Goal: Transaction & Acquisition: Purchase product/service

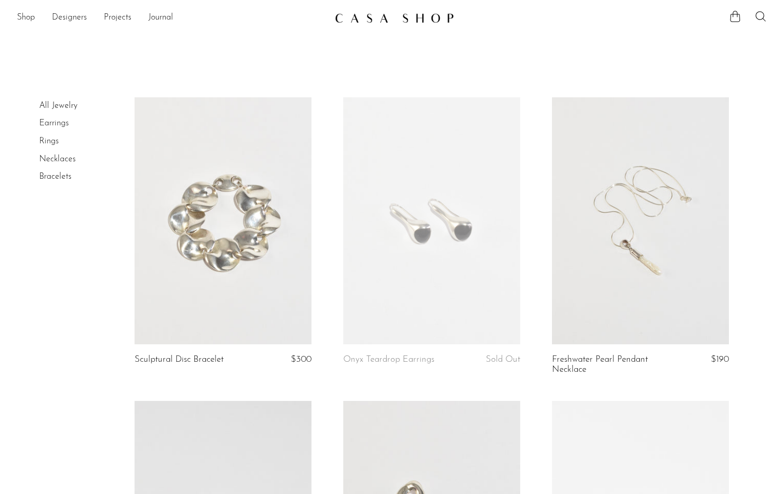
click at [54, 141] on link "Rings" at bounding box center [49, 141] width 20 height 8
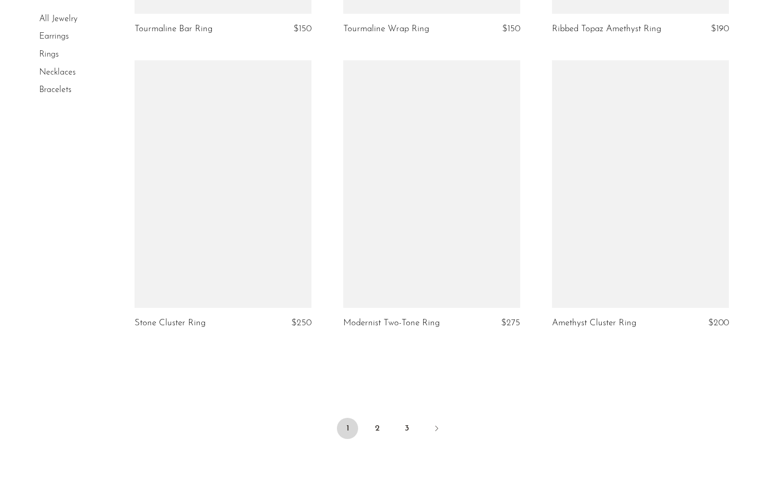
scroll to position [3307, 0]
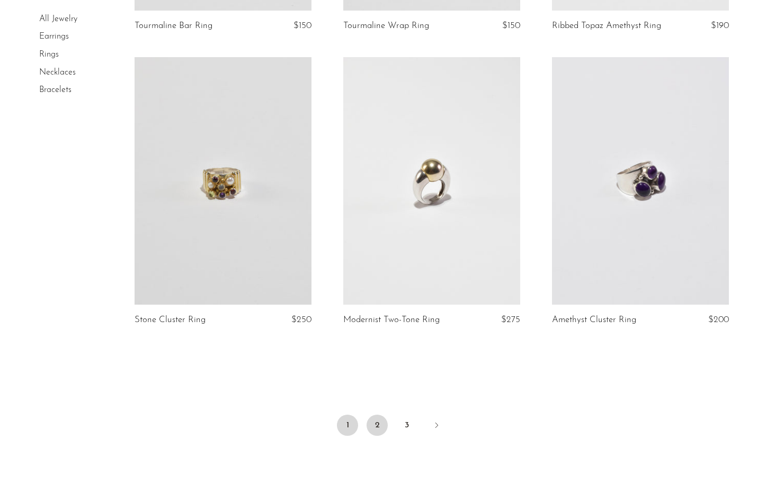
click at [377, 431] on link "2" at bounding box center [376, 425] width 21 height 21
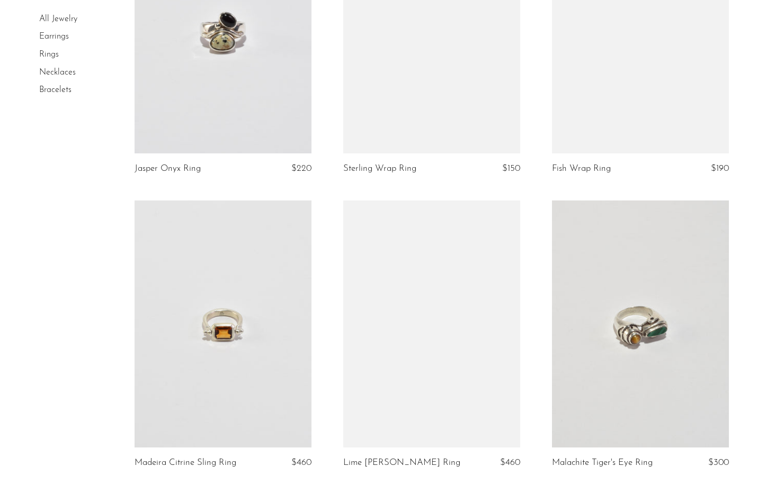
scroll to position [781, 0]
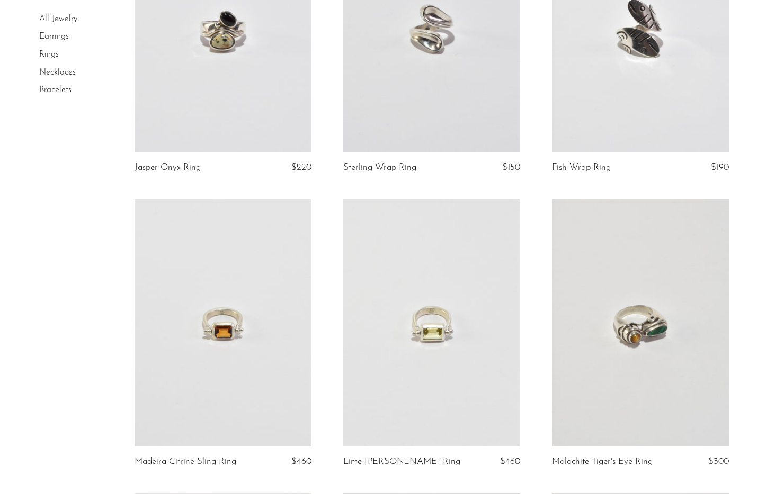
click at [415, 355] on link at bounding box center [431, 324] width 177 height 248
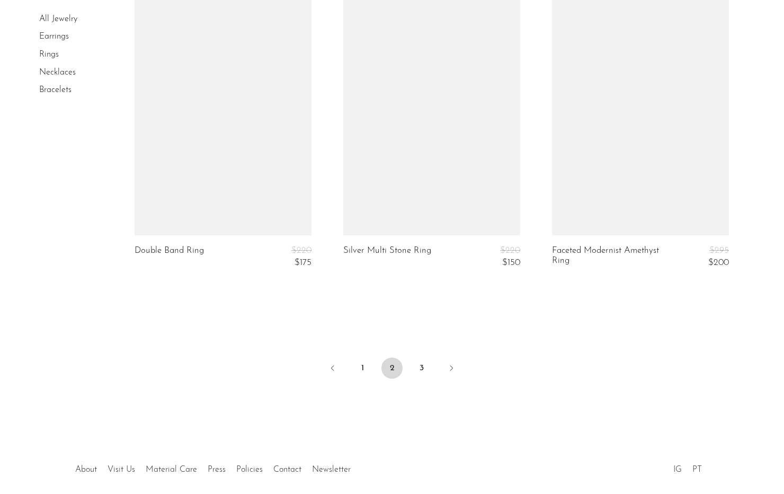
scroll to position [3394, 0]
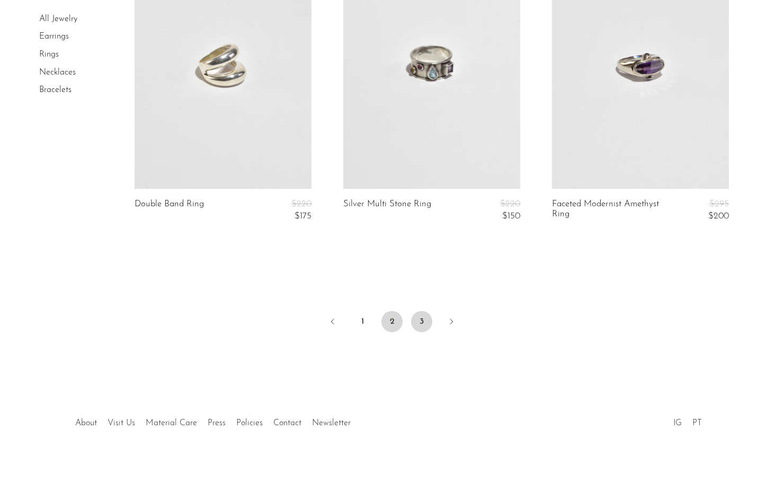
click at [425, 329] on link "3" at bounding box center [421, 321] width 21 height 21
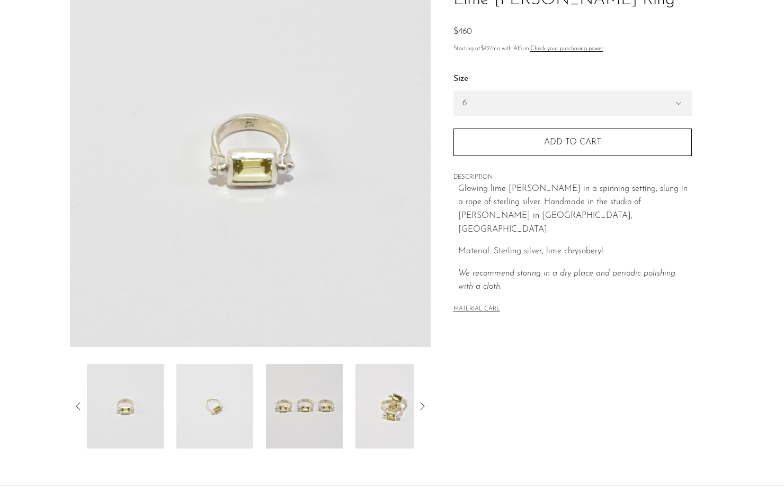
scroll to position [101, 0]
click at [385, 430] on img at bounding box center [393, 404] width 77 height 85
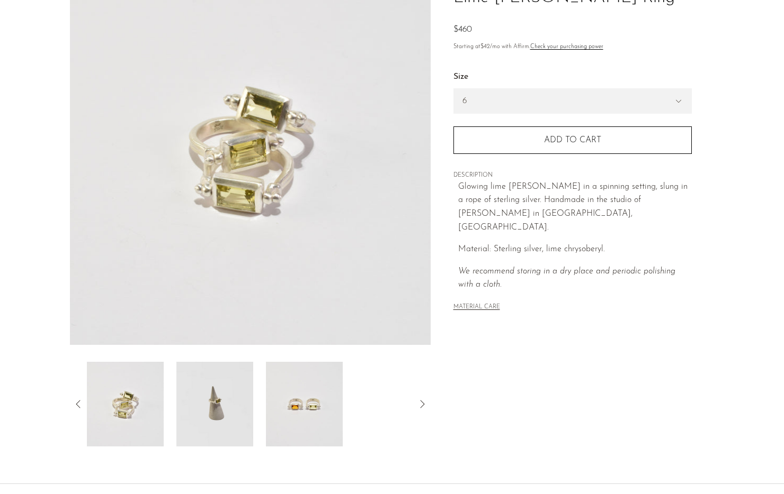
click at [424, 408] on icon at bounding box center [422, 404] width 13 height 13
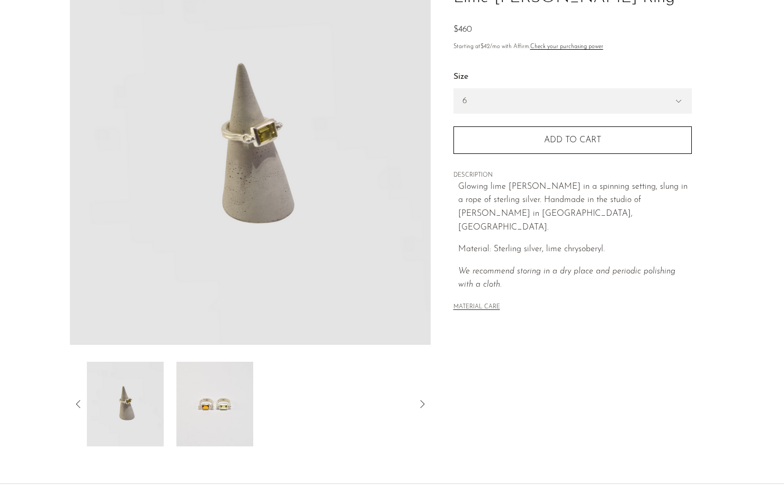
click at [424, 408] on icon at bounding box center [422, 404] width 13 height 13
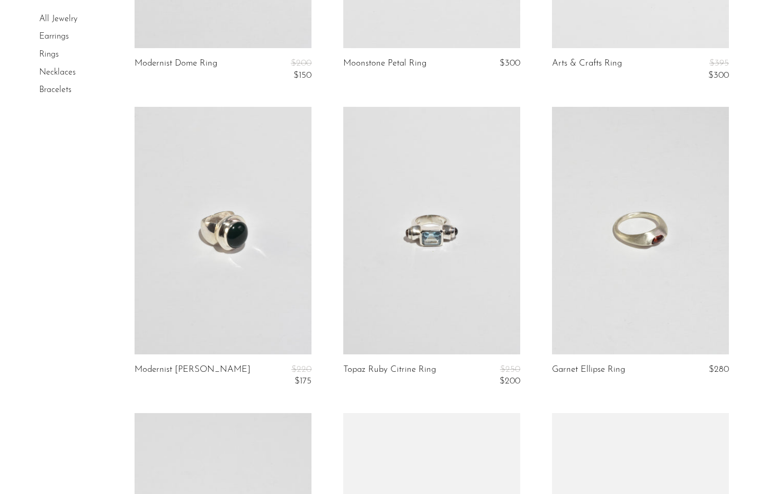
scroll to position [301, 0]
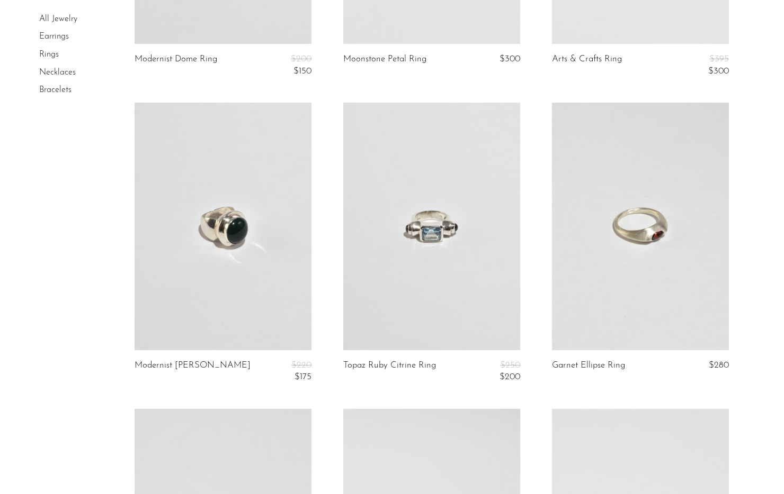
click at [441, 304] on link at bounding box center [431, 227] width 177 height 248
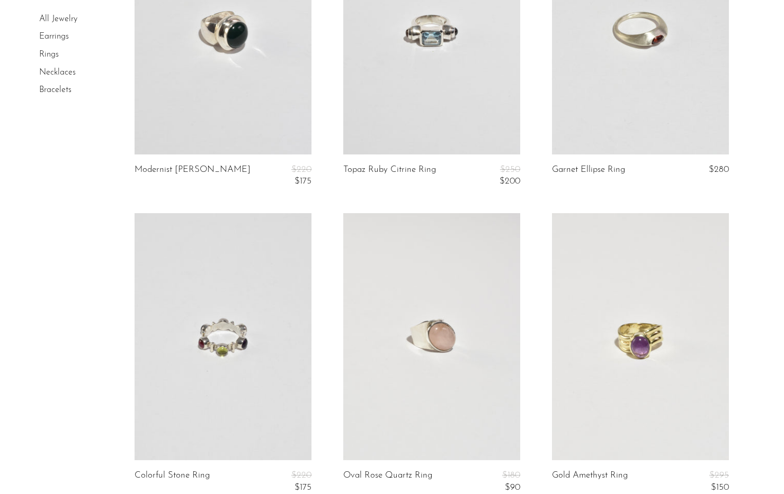
scroll to position [499, 0]
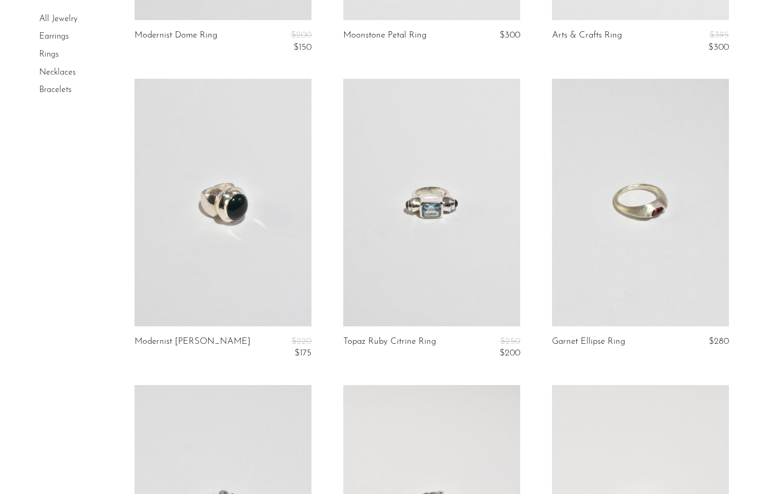
click at [662, 160] on link at bounding box center [640, 203] width 177 height 248
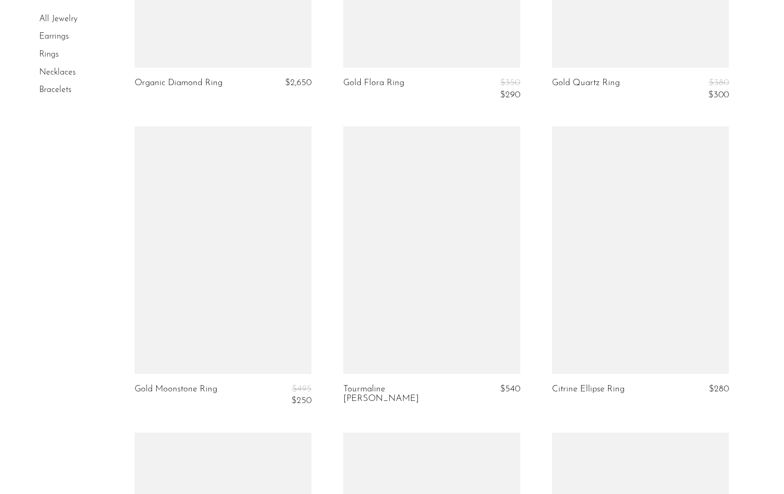
scroll to position [2122, 0]
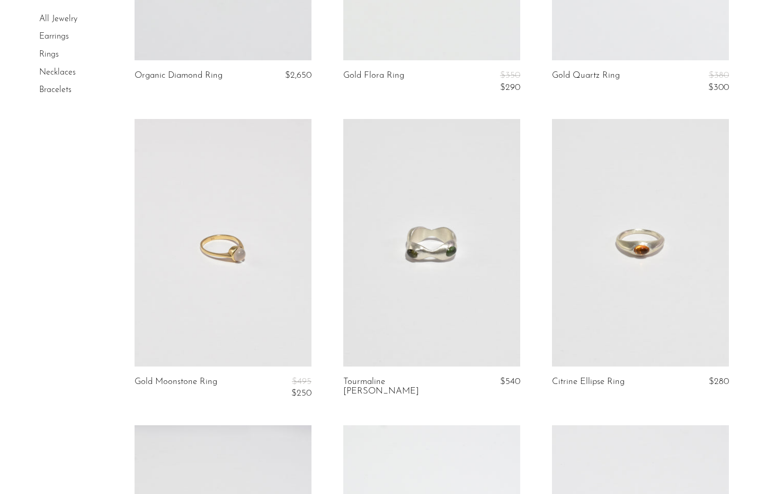
click at [496, 293] on link at bounding box center [431, 243] width 177 height 248
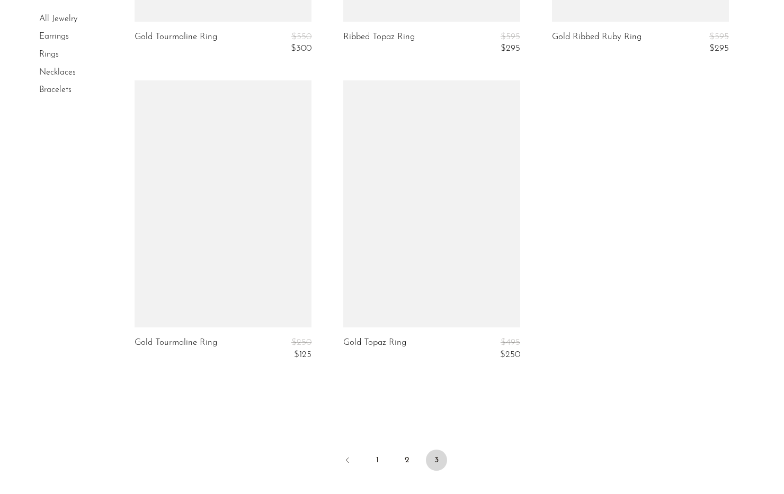
scroll to position [3463, 0]
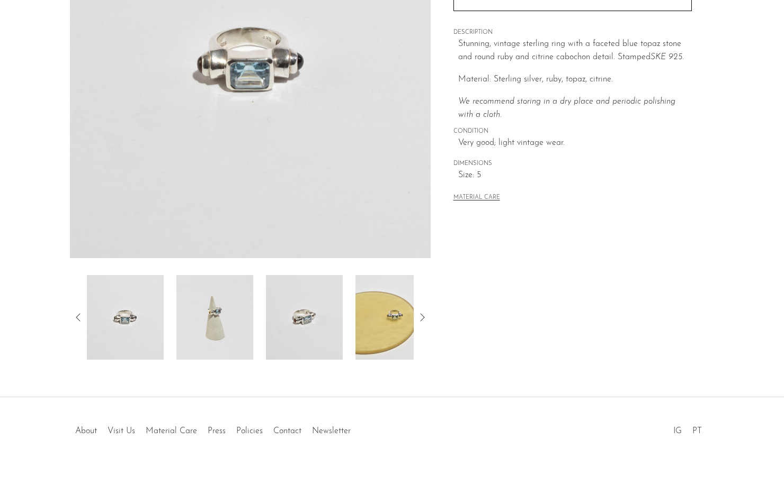
scroll to position [195, 0]
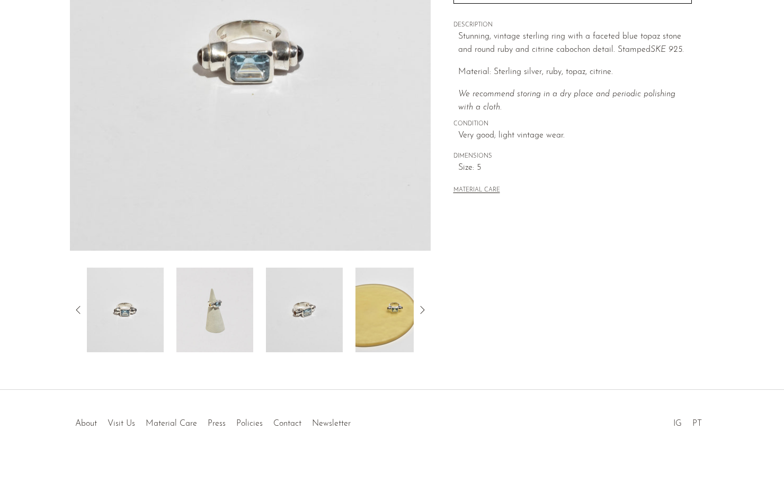
click at [252, 314] on img at bounding box center [214, 310] width 77 height 85
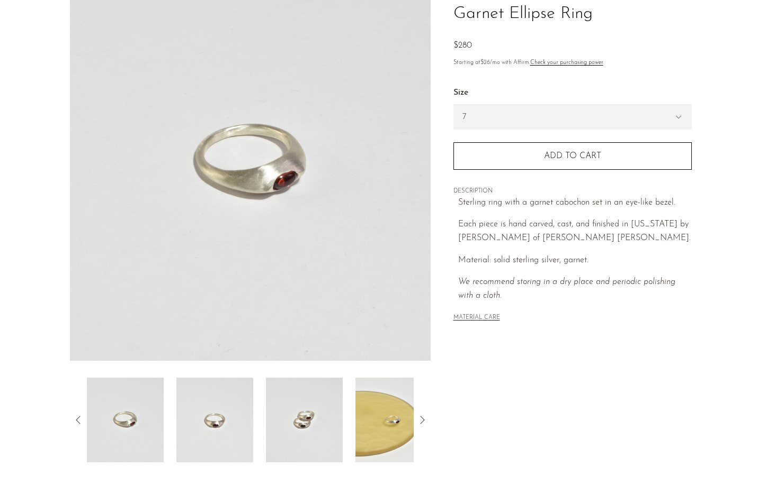
scroll to position [195, 0]
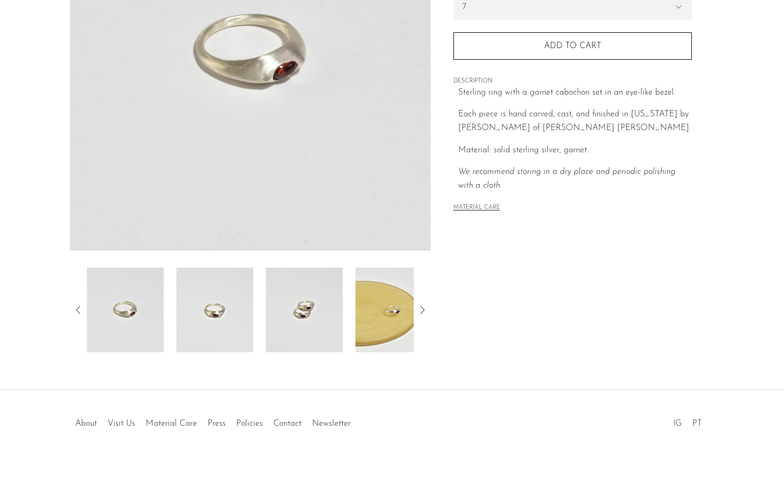
click at [394, 321] on img at bounding box center [393, 310] width 77 height 85
